Goal: Information Seeking & Learning: Learn about a topic

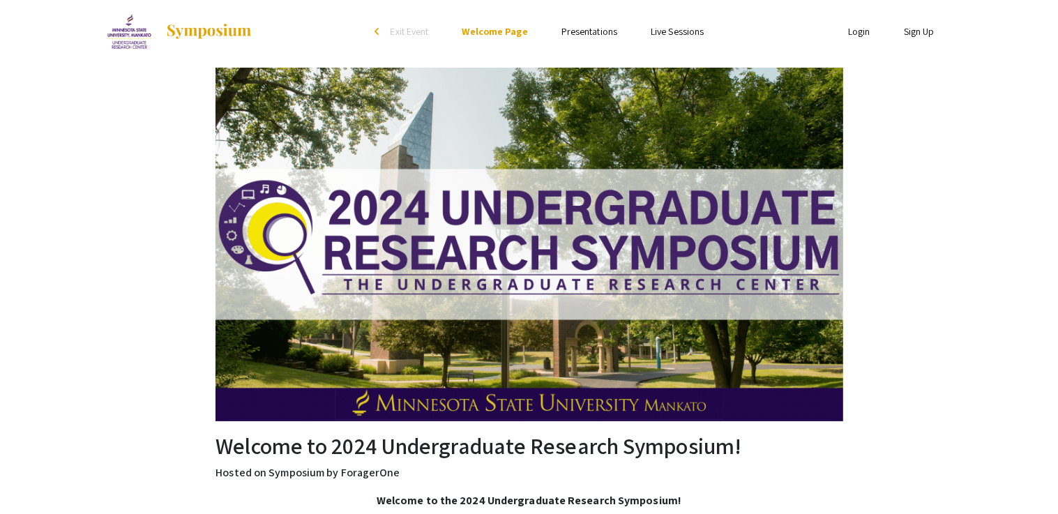
click at [590, 35] on link "Presentations" at bounding box center [589, 31] width 56 height 13
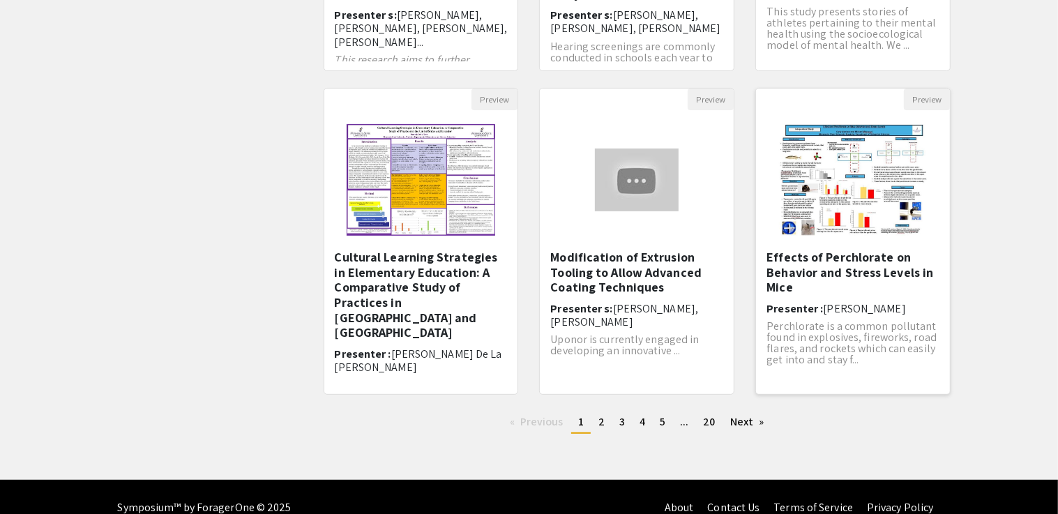
scroll to position [410, 0]
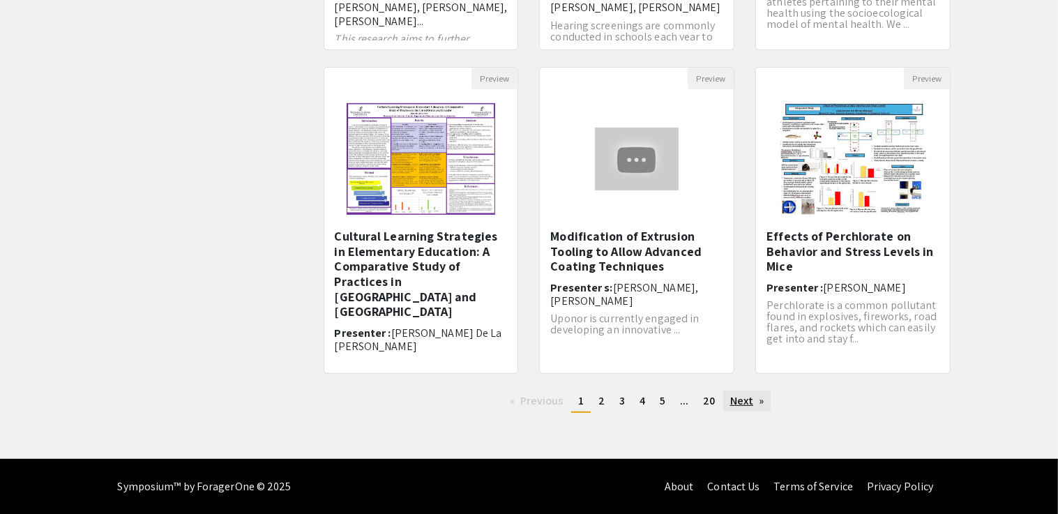
click at [744, 405] on link "Next page" at bounding box center [747, 400] width 48 height 21
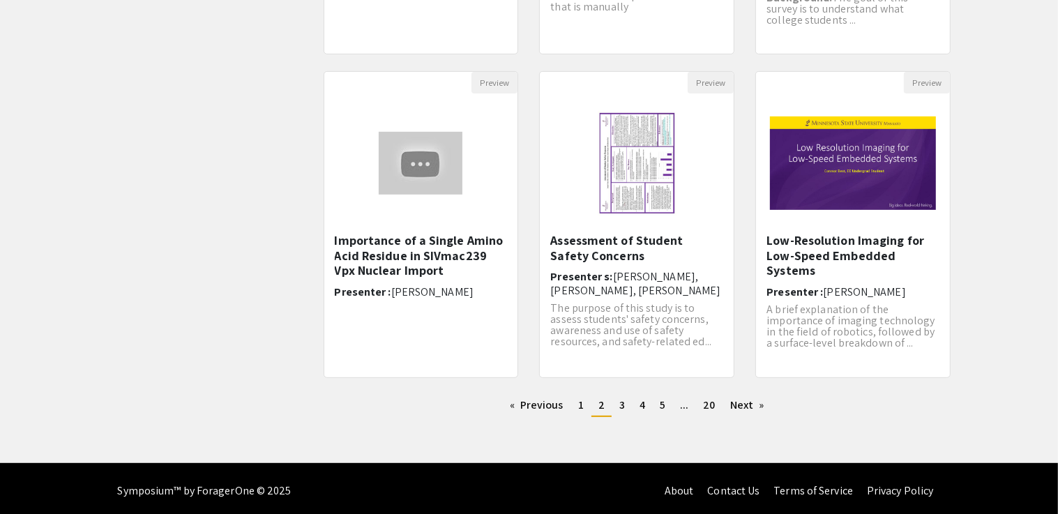
scroll to position [410, 0]
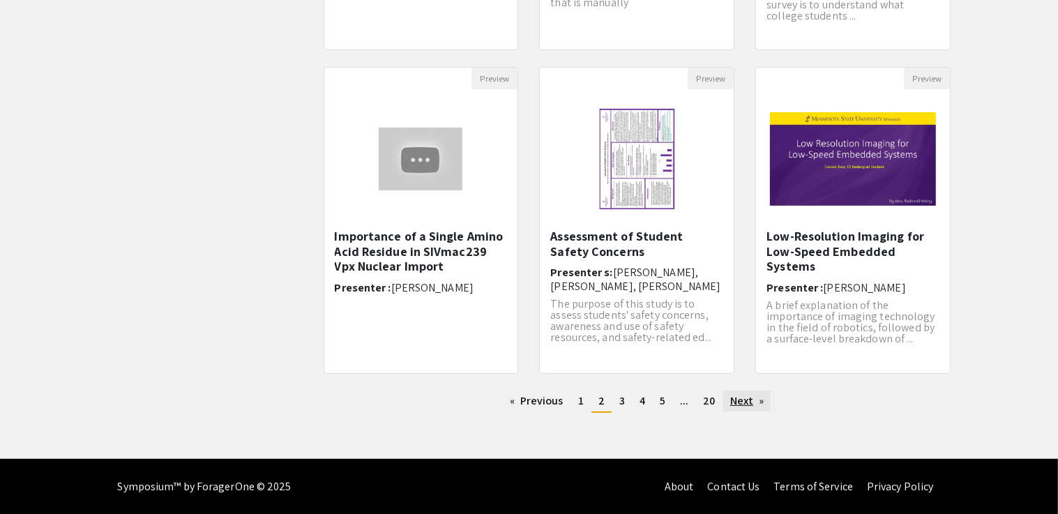
click at [747, 405] on link "Next page" at bounding box center [747, 400] width 48 height 21
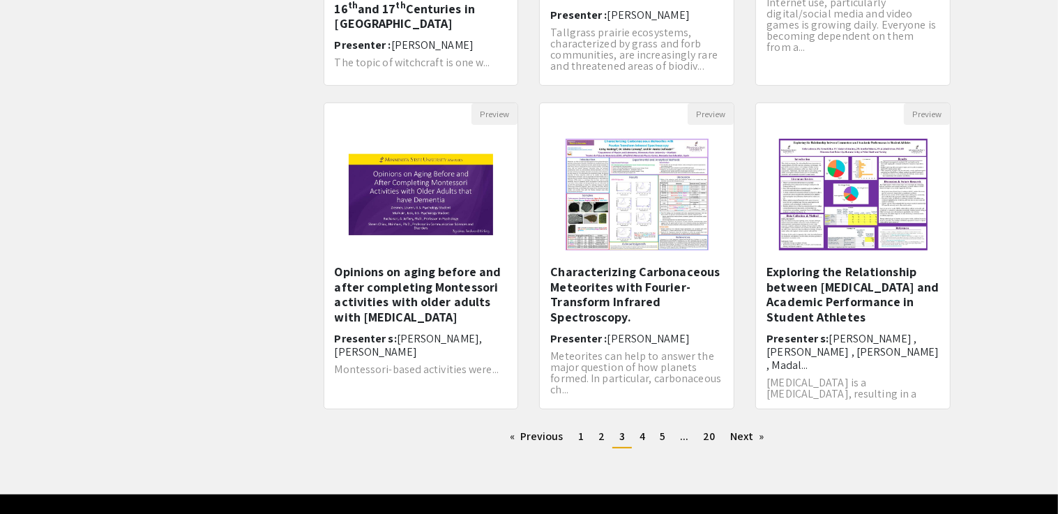
scroll to position [376, 0]
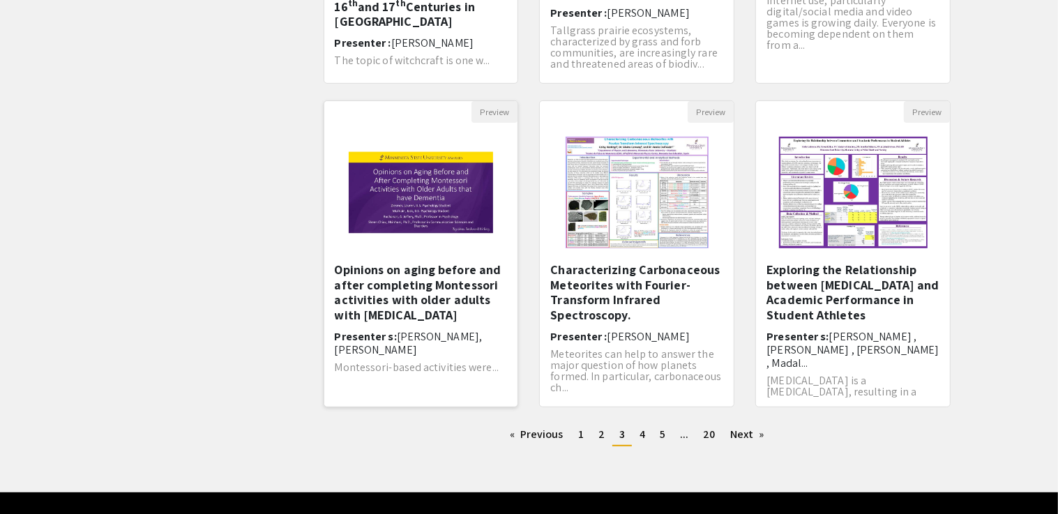
click at [425, 294] on h5 "Opinions on aging before and after completing Montessori activities with older …" at bounding box center [421, 292] width 173 height 60
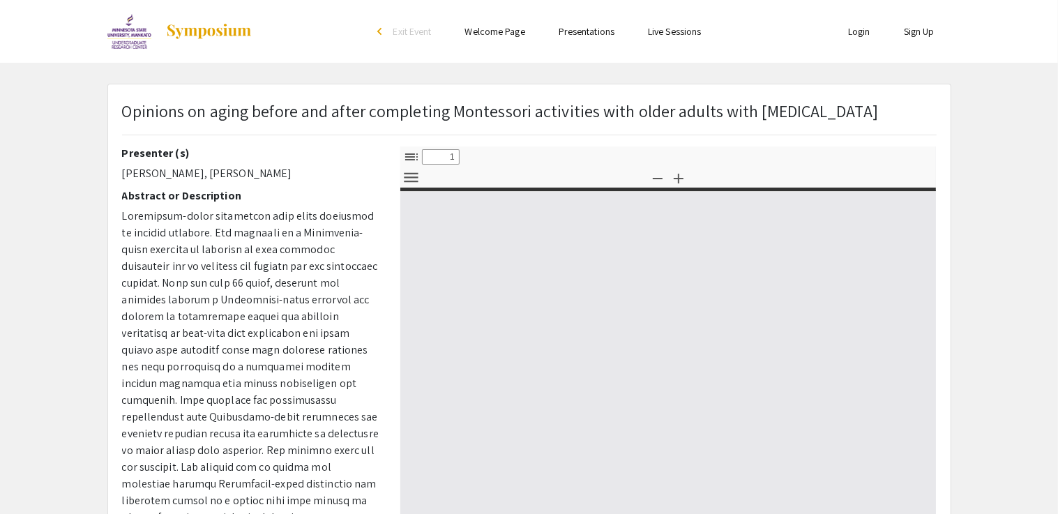
select select "custom"
type input "0"
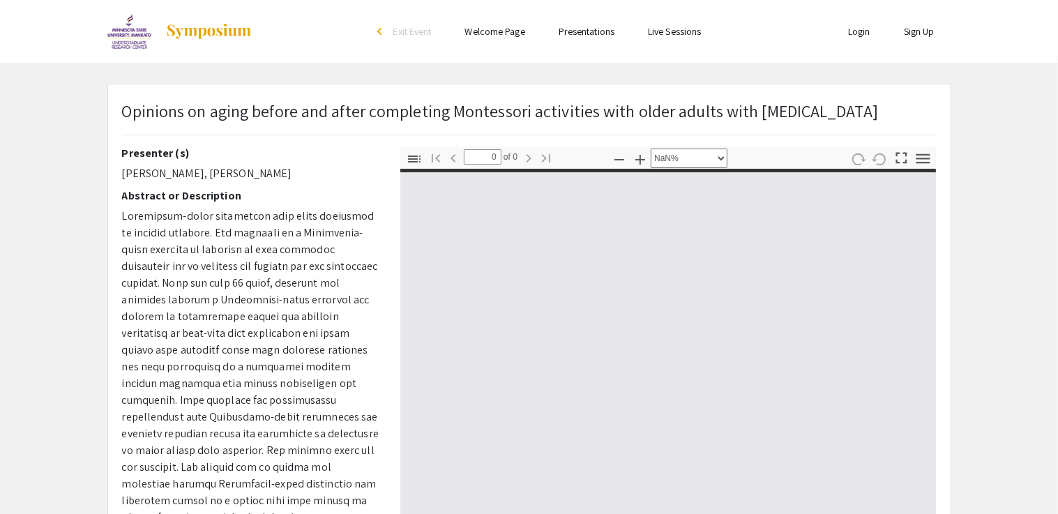
select select "auto"
type input "1"
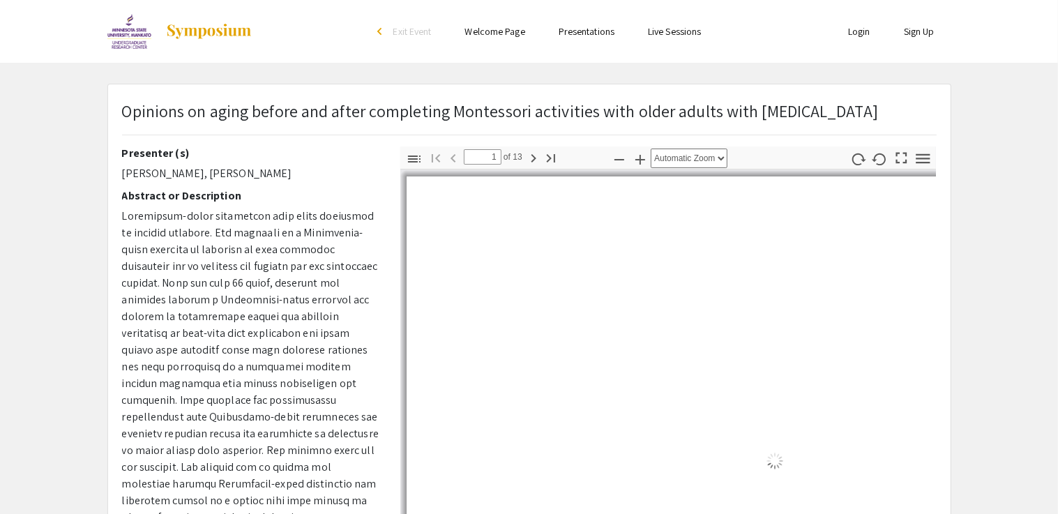
select select "auto"
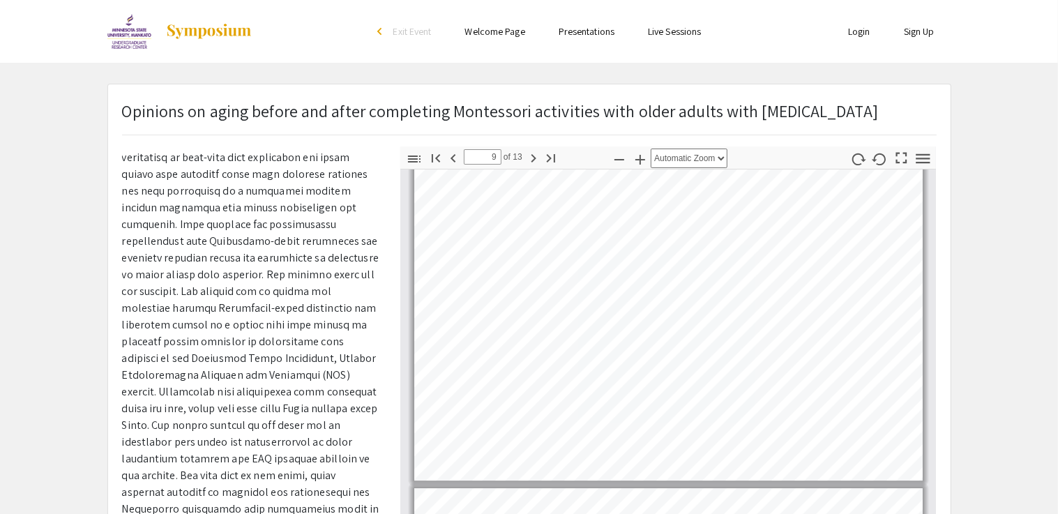
scroll to position [3296, 0]
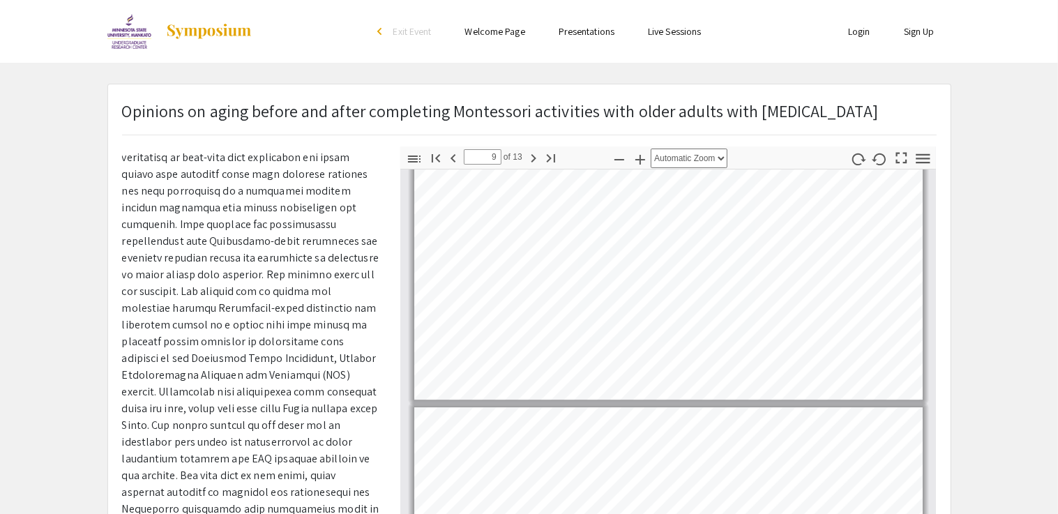
type input "10"
